Goal: Task Accomplishment & Management: Manage account settings

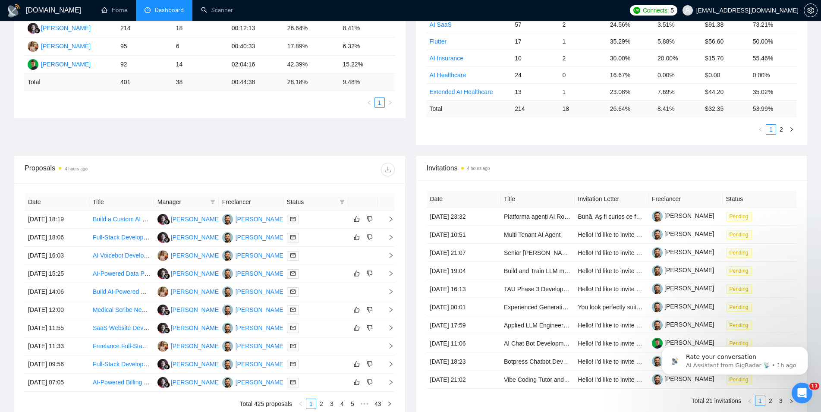
scroll to position [187, 0]
click at [223, 9] on link "Scanner" at bounding box center [217, 9] width 32 height 7
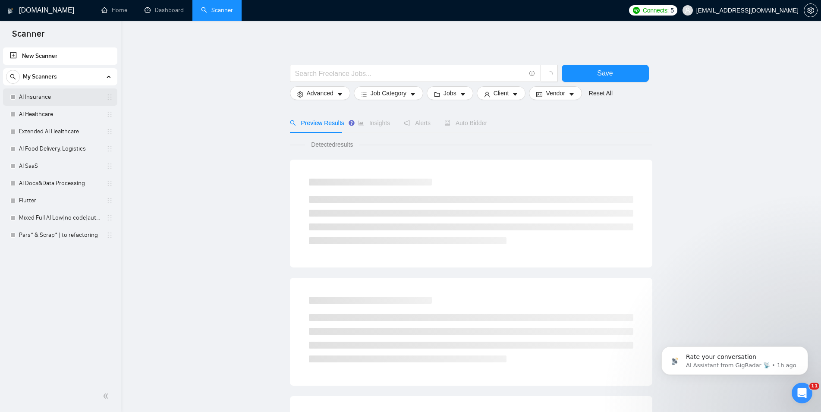
click at [76, 103] on link "AI Insurance" at bounding box center [60, 96] width 82 height 17
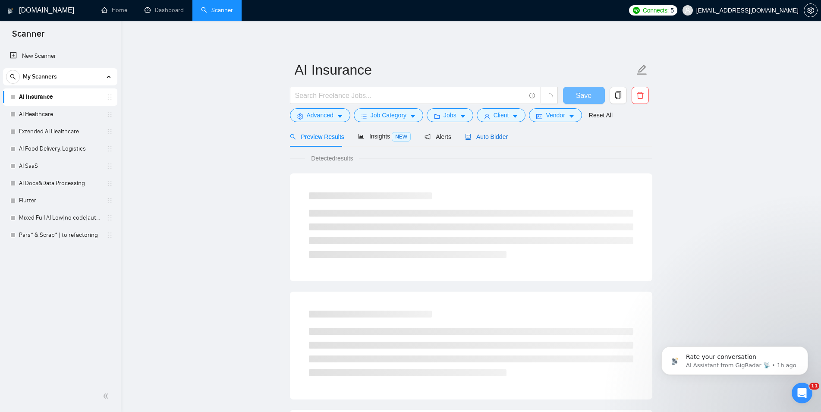
click at [486, 138] on span "Auto Bidder" at bounding box center [486, 136] width 43 height 7
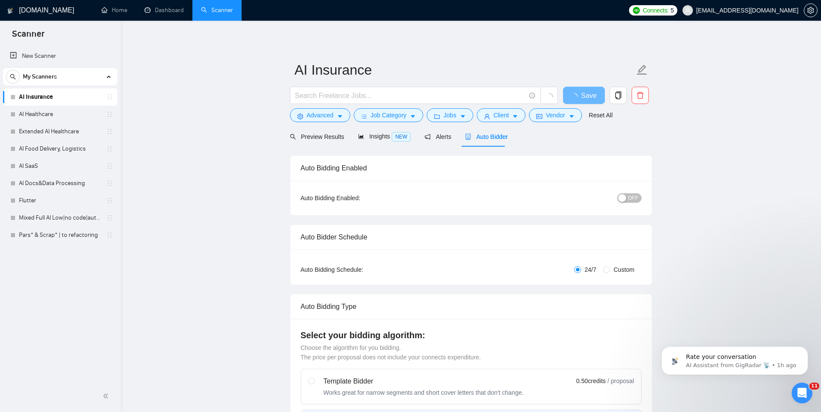
click at [628, 196] on button "OFF" at bounding box center [630, 197] width 24 height 9
click at [584, 96] on span "Save" at bounding box center [584, 95] width 16 height 11
click at [39, 113] on link "AI Healthcare" at bounding box center [60, 114] width 82 height 17
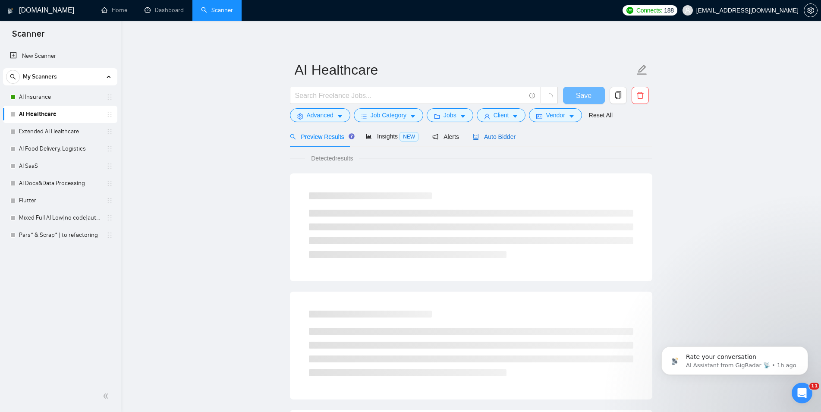
click at [496, 140] on span "Auto Bidder" at bounding box center [494, 136] width 43 height 7
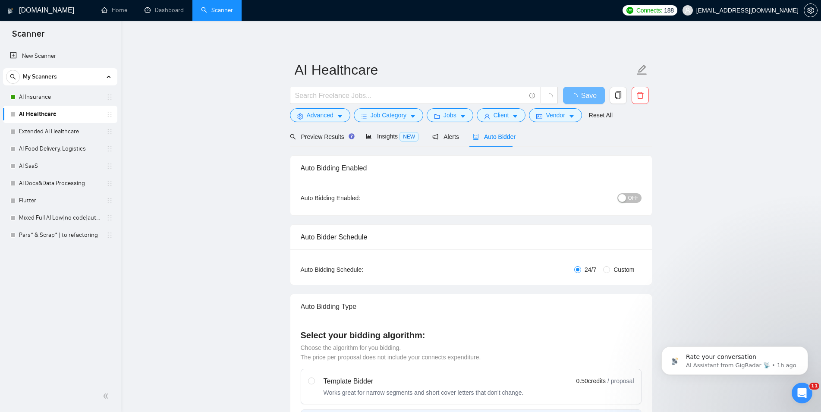
checkbox input "true"
click at [630, 196] on span "OFF" at bounding box center [634, 197] width 10 height 9
click at [597, 92] on button "Save" at bounding box center [584, 95] width 42 height 17
click at [67, 133] on link "Extended AI Healthcare" at bounding box center [60, 131] width 82 height 17
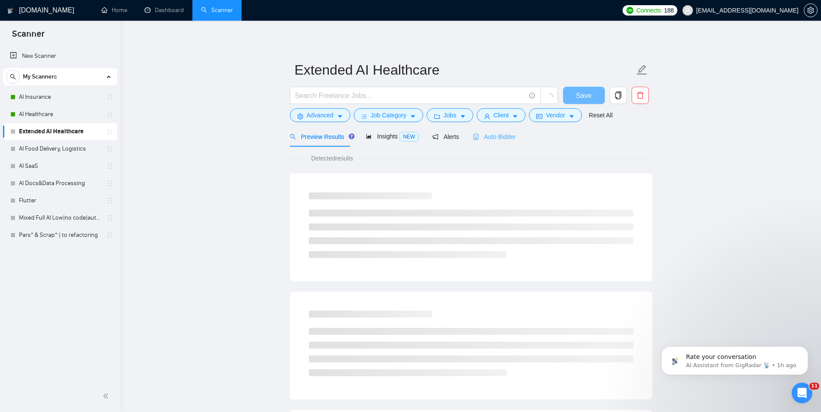
click at [488, 143] on div "Auto Bidder" at bounding box center [494, 136] width 43 height 20
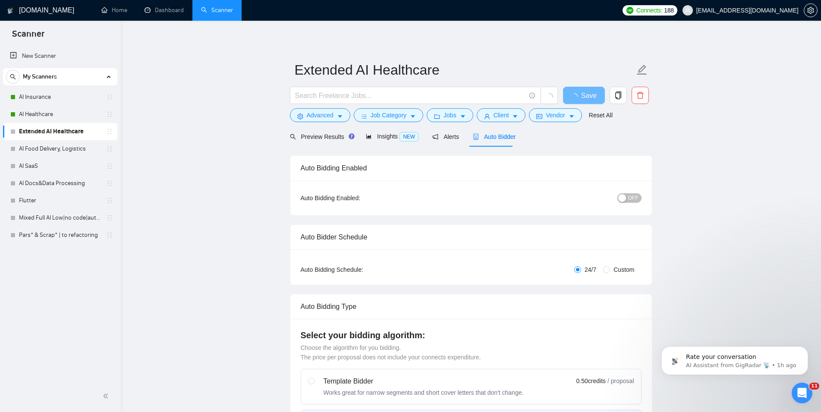
click at [628, 199] on button "OFF" at bounding box center [630, 197] width 24 height 9
click at [583, 95] on span "Save" at bounding box center [584, 95] width 16 height 11
click at [39, 148] on link "AI Food Delivery, Logistics" at bounding box center [60, 148] width 82 height 17
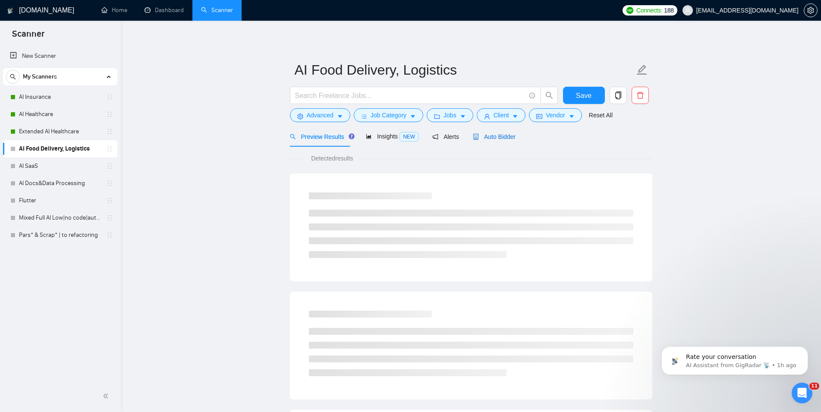
click at [492, 138] on span "Auto Bidder" at bounding box center [494, 136] width 43 height 7
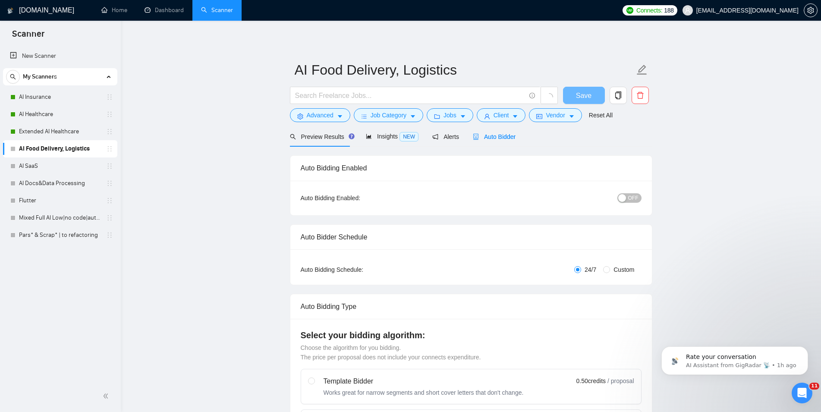
click at [630, 199] on span "OFF" at bounding box center [634, 197] width 10 height 9
click at [597, 93] on button "Save" at bounding box center [584, 95] width 42 height 17
click at [27, 161] on link "AI SaaS" at bounding box center [60, 166] width 82 height 17
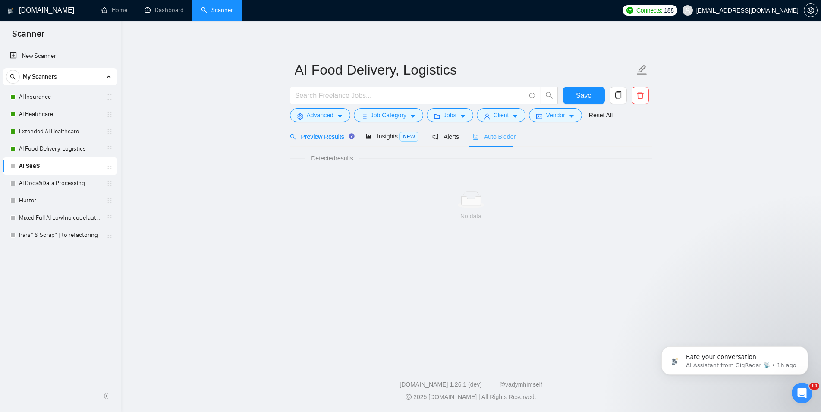
click at [496, 142] on div "Auto Bidder" at bounding box center [494, 136] width 43 height 20
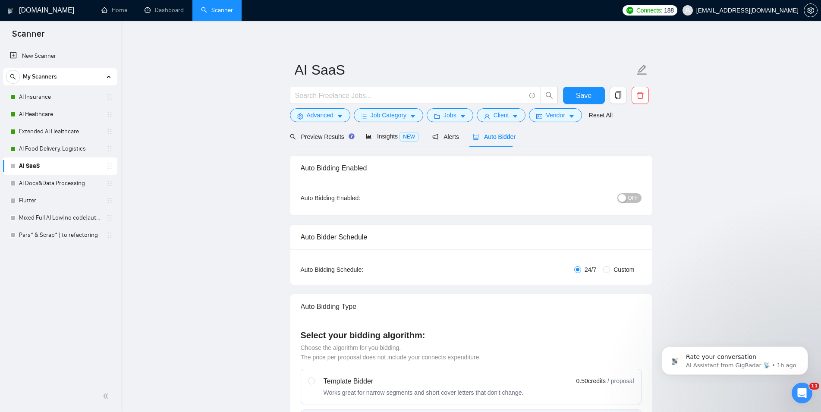
click at [625, 200] on div "button" at bounding box center [623, 198] width 8 height 8
click at [582, 96] on span "Save" at bounding box center [584, 95] width 16 height 11
click at [70, 177] on link "AI Docs&Data Processing" at bounding box center [60, 183] width 82 height 17
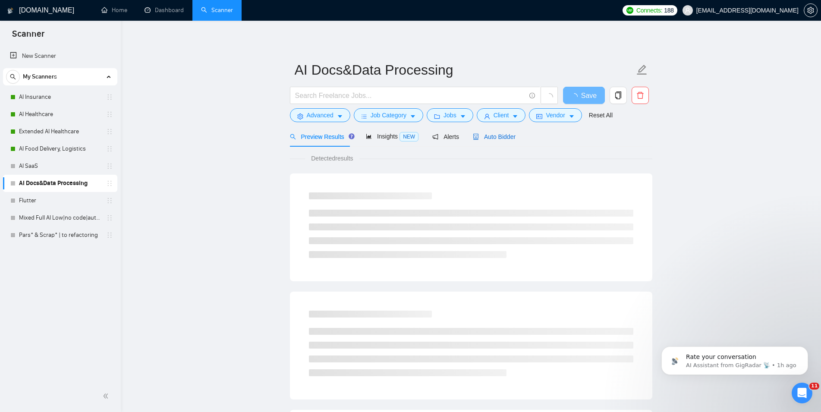
click at [487, 139] on span "Auto Bidder" at bounding box center [494, 136] width 43 height 7
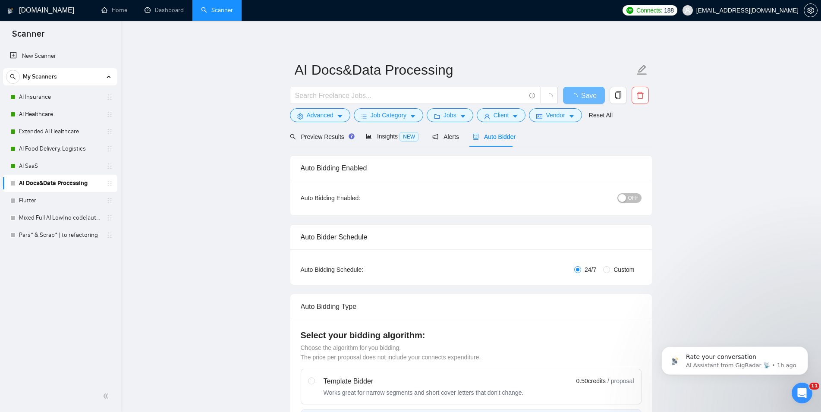
click at [625, 199] on div "button" at bounding box center [623, 198] width 8 height 8
click at [593, 98] on button "Save" at bounding box center [584, 95] width 42 height 17
click at [48, 204] on link "Flutter" at bounding box center [60, 200] width 82 height 17
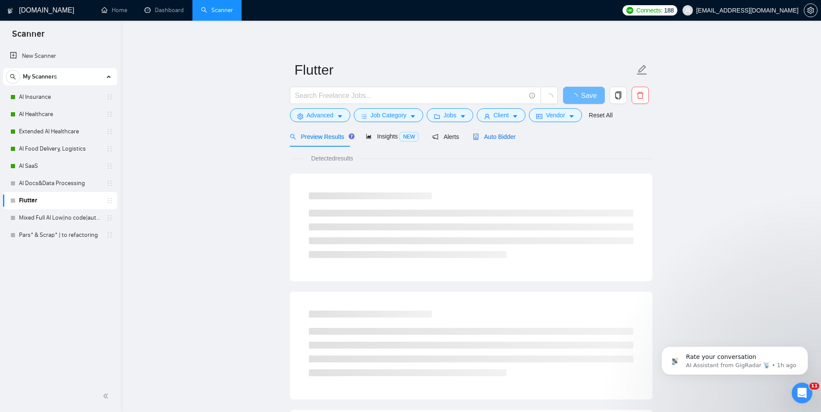
click at [498, 132] on div "Auto Bidder" at bounding box center [494, 136] width 43 height 9
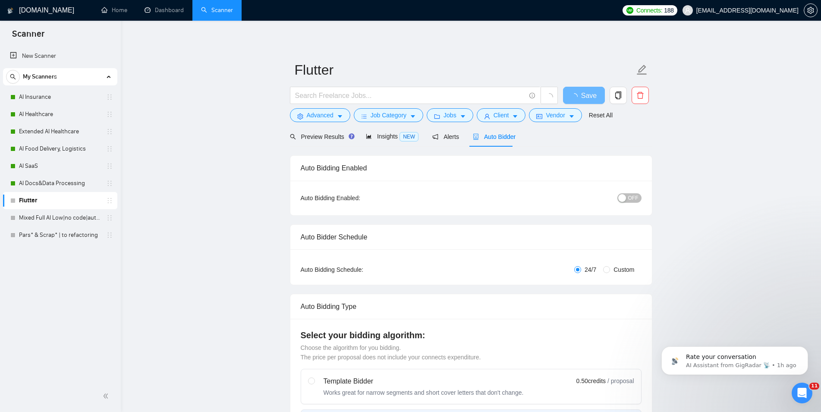
click at [630, 193] on div "OFF" at bounding box center [585, 198] width 114 height 10
click at [629, 197] on button "OFF" at bounding box center [630, 197] width 24 height 9
click at [584, 92] on span "Save" at bounding box center [584, 95] width 16 height 11
click at [58, 210] on link "Mixed Full AI Low|no code|automations" at bounding box center [60, 217] width 82 height 17
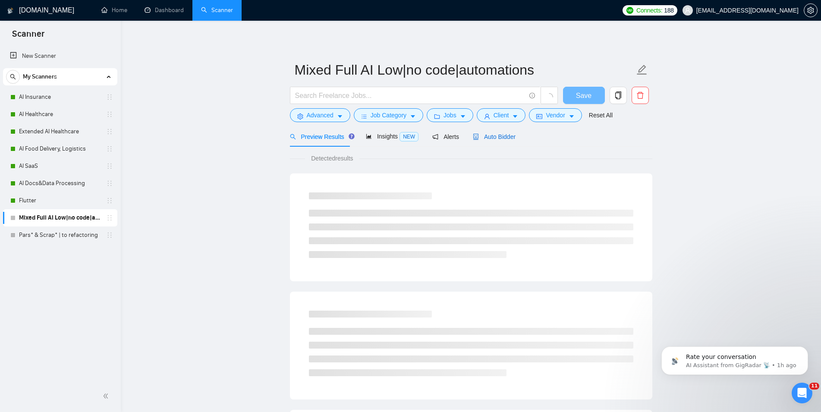
click at [500, 136] on span "Auto Bidder" at bounding box center [494, 136] width 43 height 7
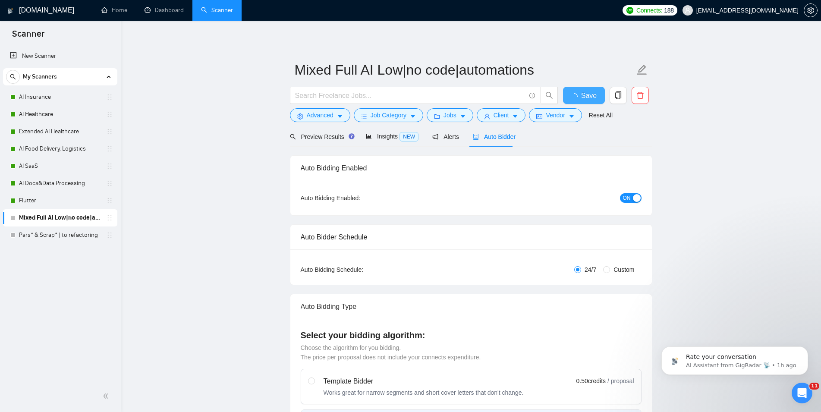
click at [591, 99] on span "Save" at bounding box center [589, 95] width 16 height 11
click at [74, 233] on link "Pars* & Scrap* | to refactoring" at bounding box center [60, 235] width 82 height 17
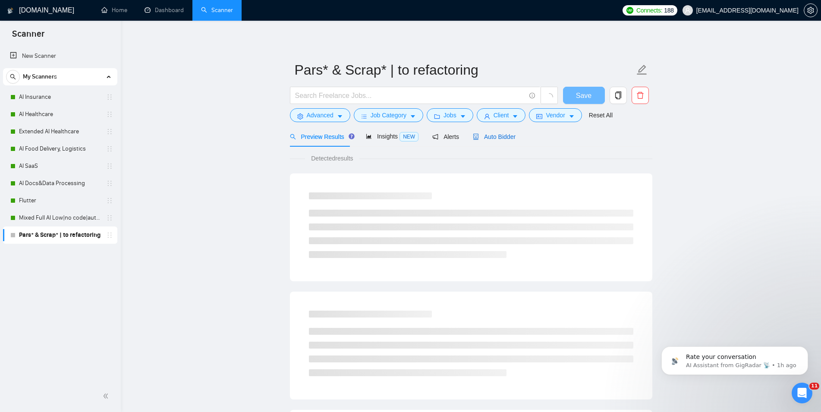
click at [480, 135] on span "Auto Bidder" at bounding box center [494, 136] width 43 height 7
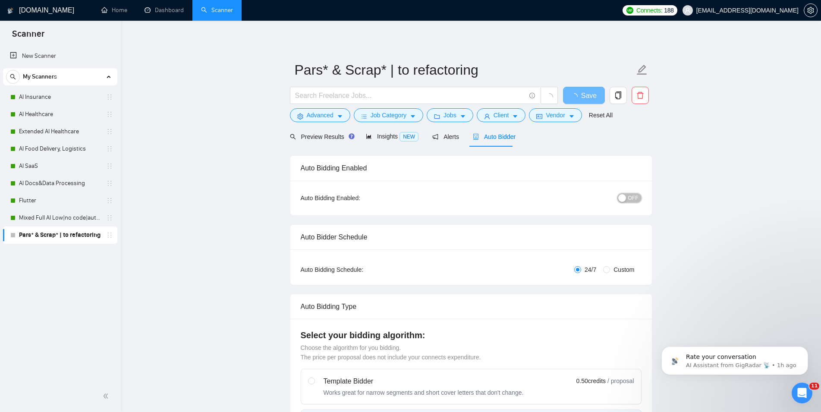
click at [633, 197] on span "OFF" at bounding box center [634, 197] width 10 height 9
click at [591, 96] on button "Save" at bounding box center [584, 95] width 42 height 17
click at [179, 14] on link "Dashboard" at bounding box center [164, 9] width 39 height 7
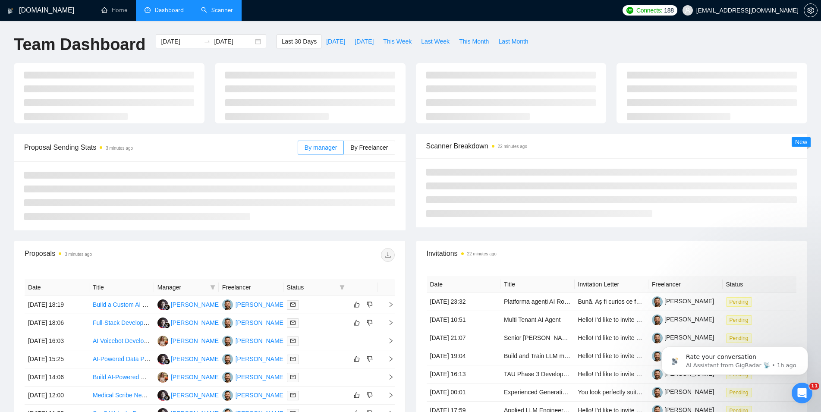
type input "[DATE]"
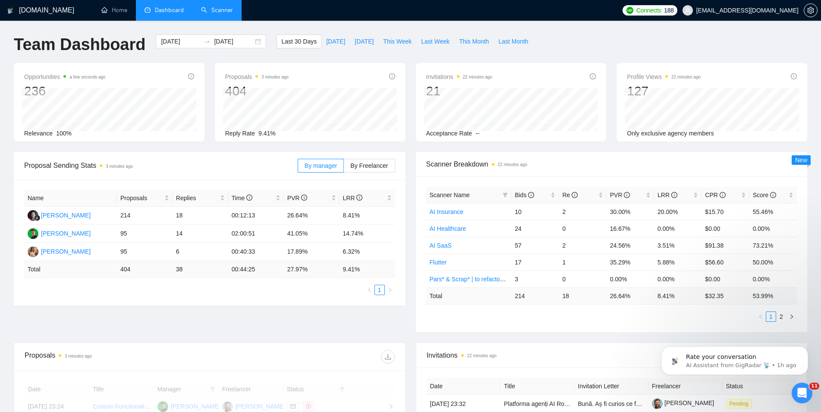
scroll to position [274, 0]
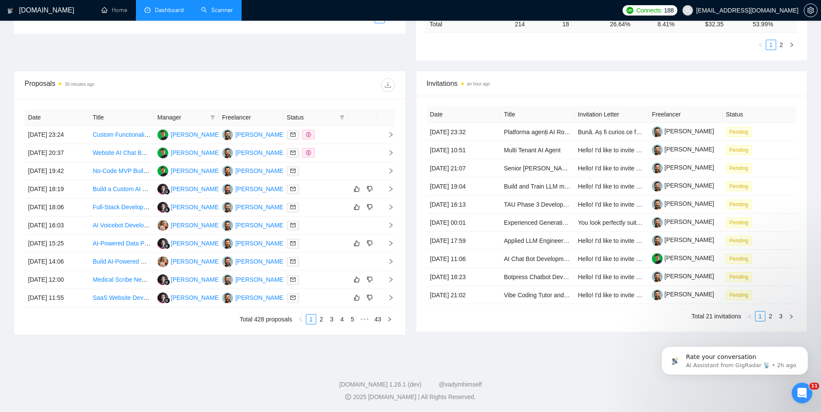
click at [318, 314] on div "Date Title Manager Freelancer Status [DATE] 23:24 Custom Functionality Developm…" at bounding box center [210, 216] width 370 height 215
click at [323, 317] on link "2" at bounding box center [321, 319] width 9 height 9
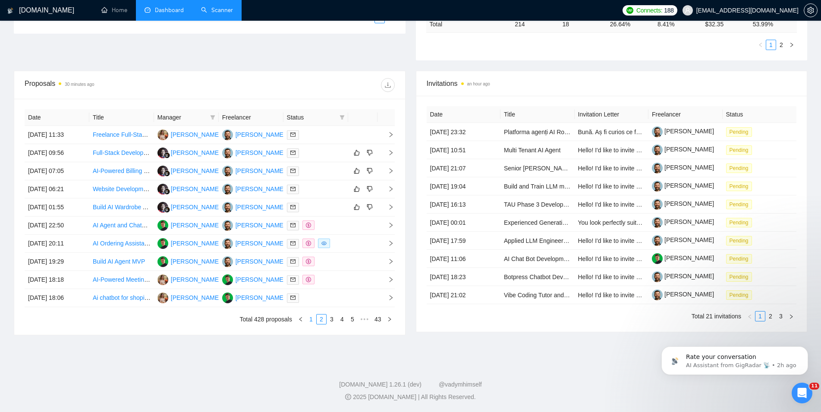
click at [308, 321] on link "1" at bounding box center [310, 319] width 9 height 9
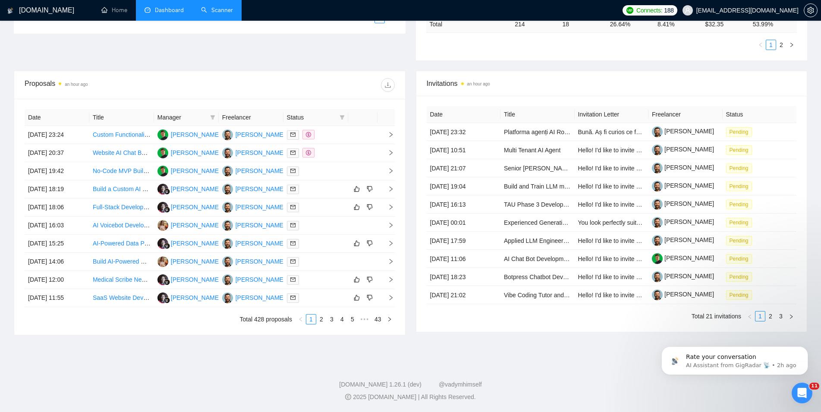
click at [201, 6] on link "Scanner" at bounding box center [217, 9] width 32 height 7
